Goal: Communication & Community: Answer question/provide support

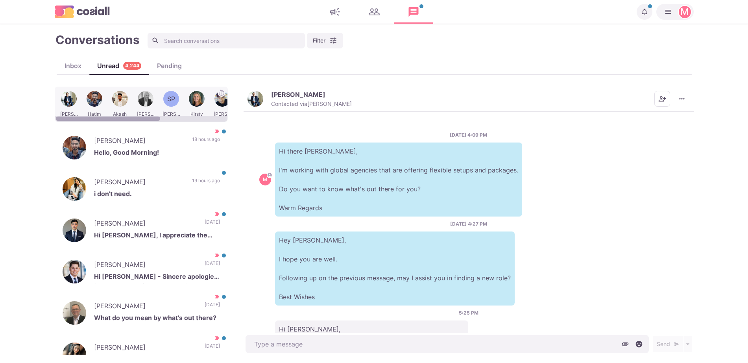
click at [72, 62] on div "Inbox" at bounding box center [73, 65] width 33 height 9
type textarea "x"
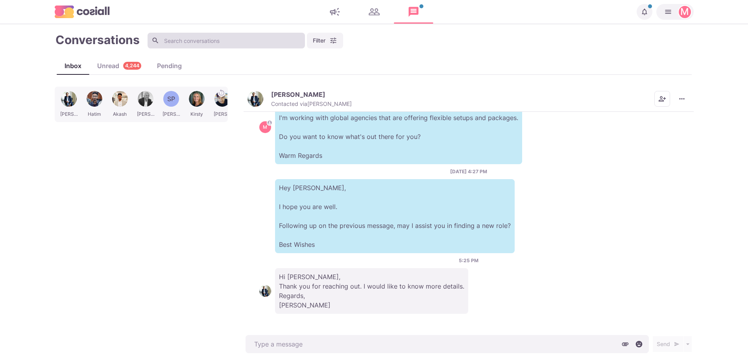
click at [216, 37] on input at bounding box center [226, 41] width 157 height 16
type input "a"
type textarea "x"
type input "all"
type textarea "x"
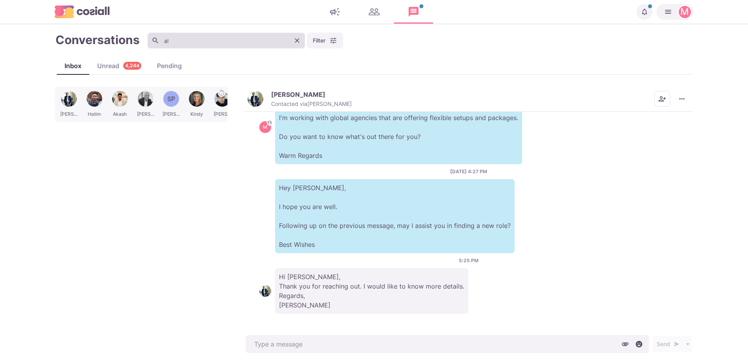
type input "a"
type textarea "x"
type input "ca"
type textarea "x"
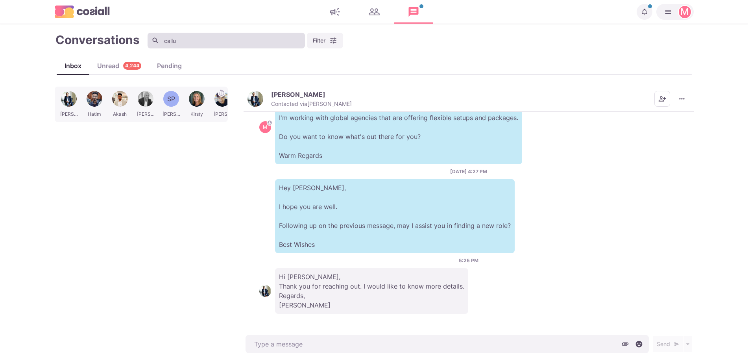
type input "callum"
type textarea "x"
type input "[PERSON_NAME]"
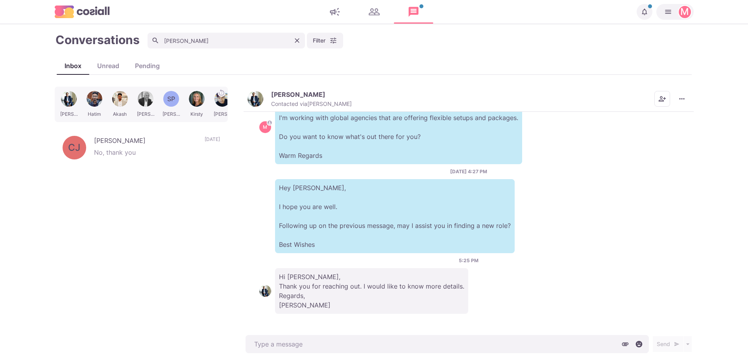
type textarea "x"
type input "[PERSON_NAME]"
type textarea "x"
